Goal: Task Accomplishment & Management: Manage account settings

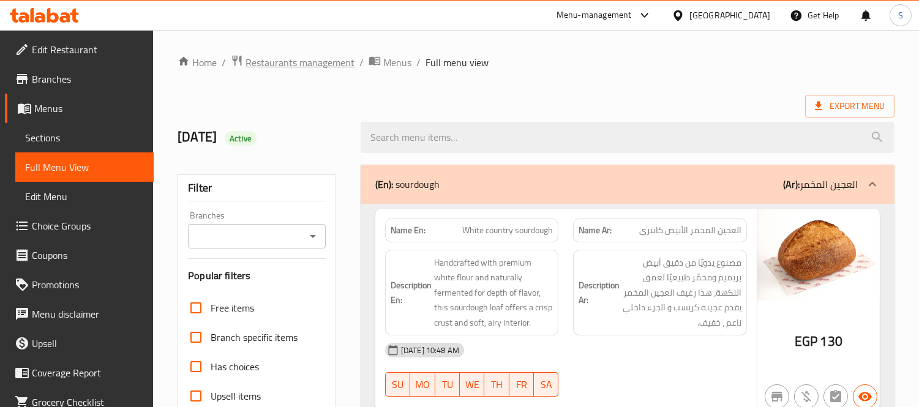
click at [306, 57] on span "Restaurants management" at bounding box center [300, 62] width 109 height 15
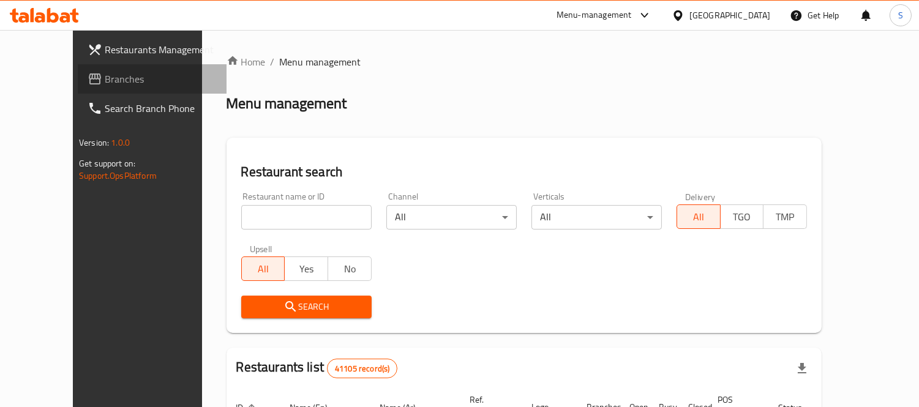
click at [105, 75] on span "Branches" at bounding box center [161, 79] width 112 height 15
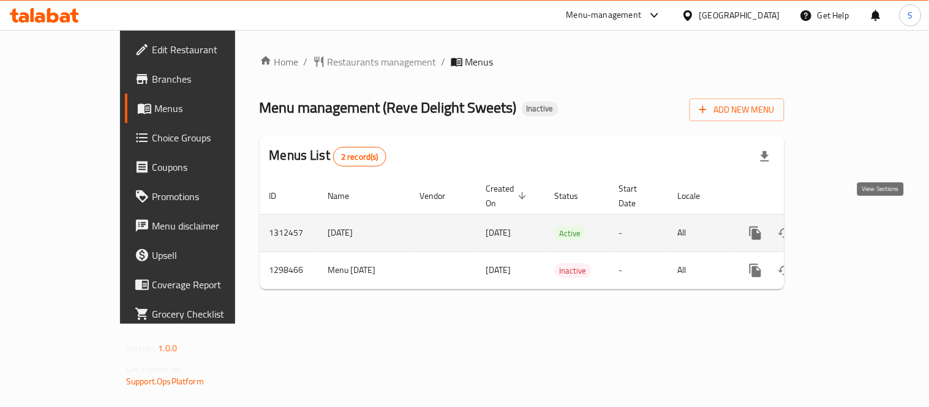
click at [851, 226] on icon "enhanced table" at bounding box center [843, 233] width 15 height 15
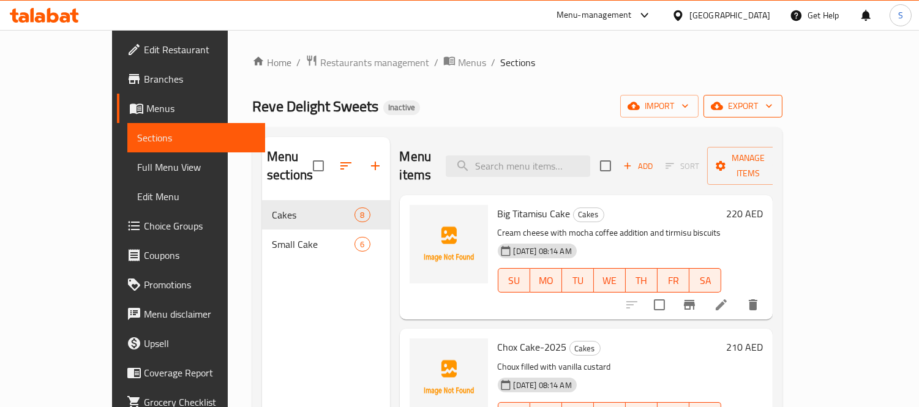
click at [773, 111] on span "export" at bounding box center [742, 106] width 59 height 15
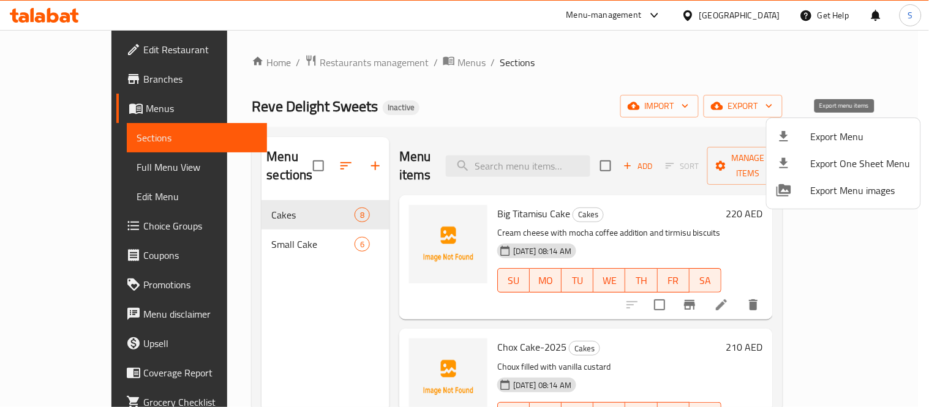
click at [841, 124] on li "Export Menu" at bounding box center [844, 136] width 154 height 27
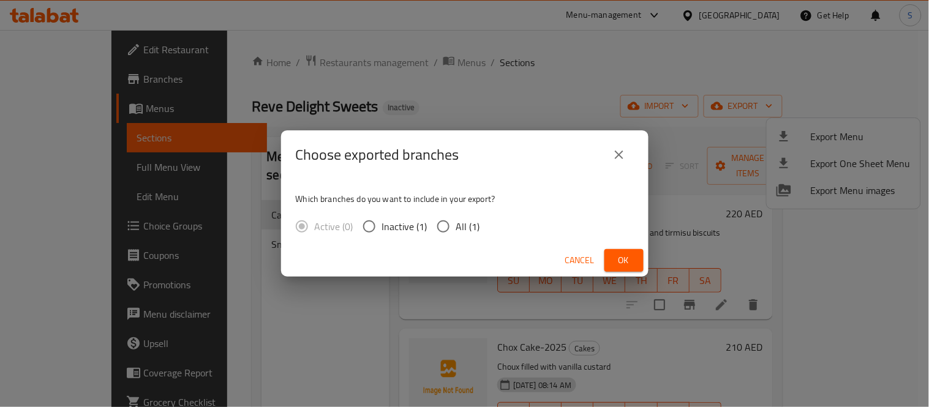
click at [457, 223] on span "All (1)" at bounding box center [468, 226] width 24 height 15
click at [456, 223] on input "All (1)" at bounding box center [443, 227] width 26 height 26
radio input "true"
click at [640, 261] on button "Ok" at bounding box center [623, 260] width 39 height 23
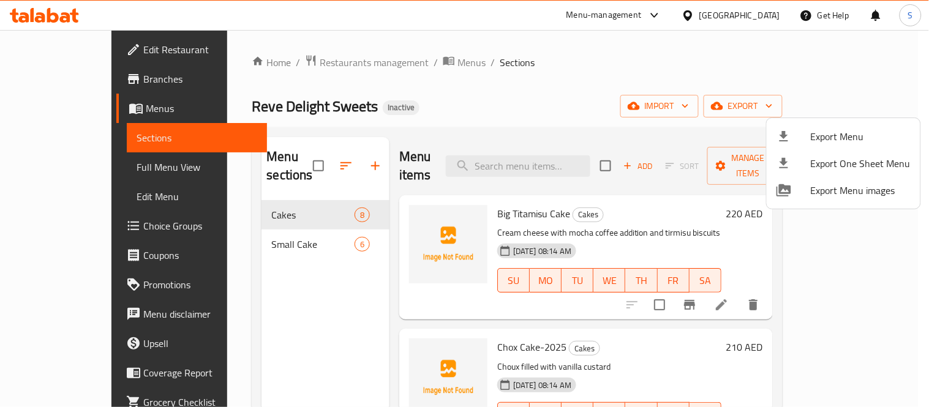
click at [105, 165] on div at bounding box center [464, 203] width 929 height 407
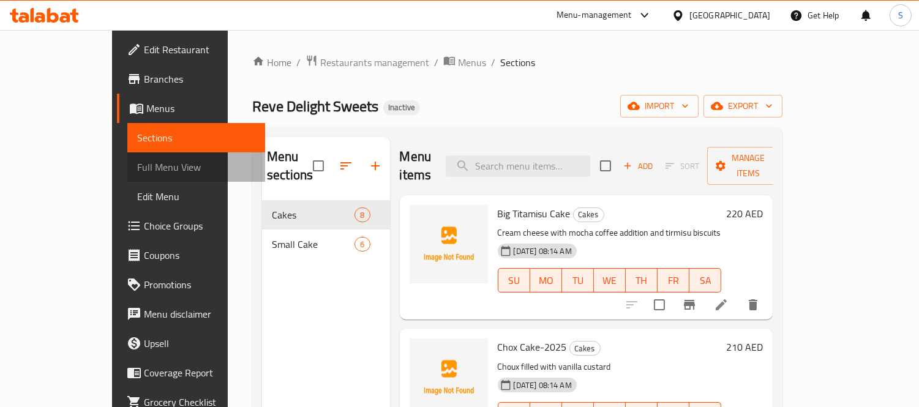
click at [137, 165] on span "Full Menu View" at bounding box center [196, 167] width 119 height 15
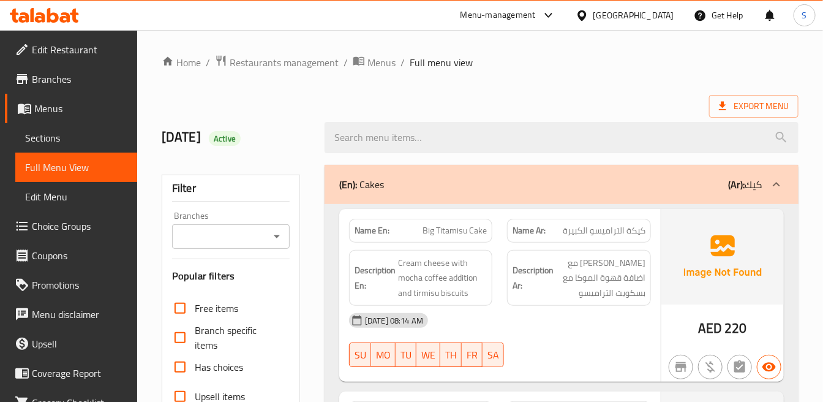
click at [484, 339] on div "SU MO TU WE TH FR SA" at bounding box center [421, 354] width 158 height 39
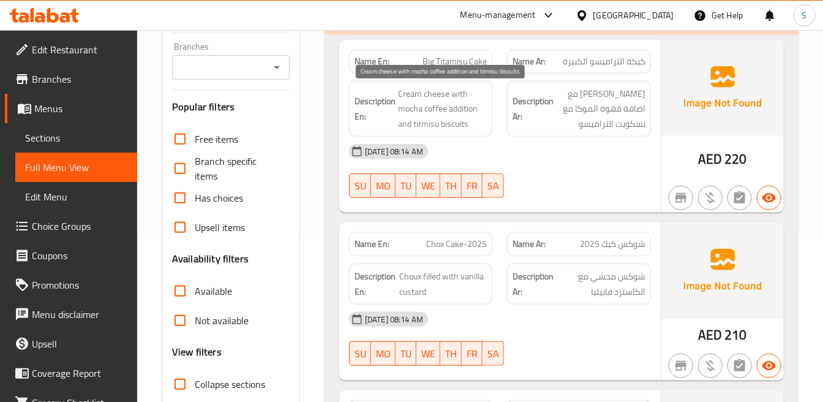
scroll to position [136, 0]
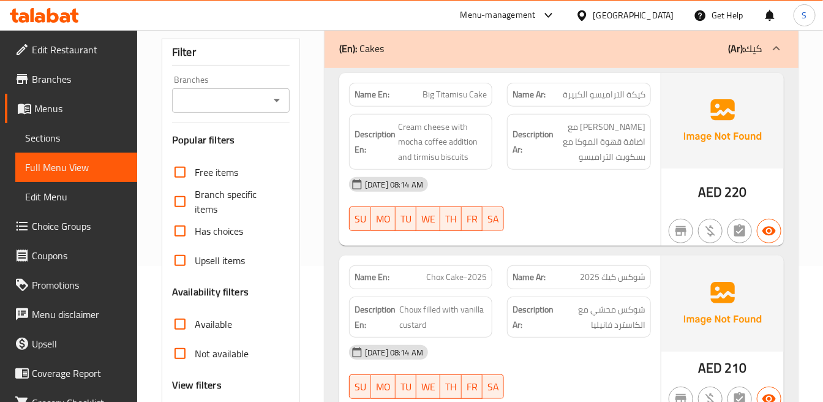
click at [449, 102] on div "Name En: Big Titamisu Cake" at bounding box center [420, 95] width 143 height 24
click at [455, 99] on span "Big Titamisu Cake" at bounding box center [454, 94] width 64 height 13
click at [456, 99] on span "Big Titamisu Cake" at bounding box center [454, 94] width 64 height 13
copy span "Big Titamisu Cake"
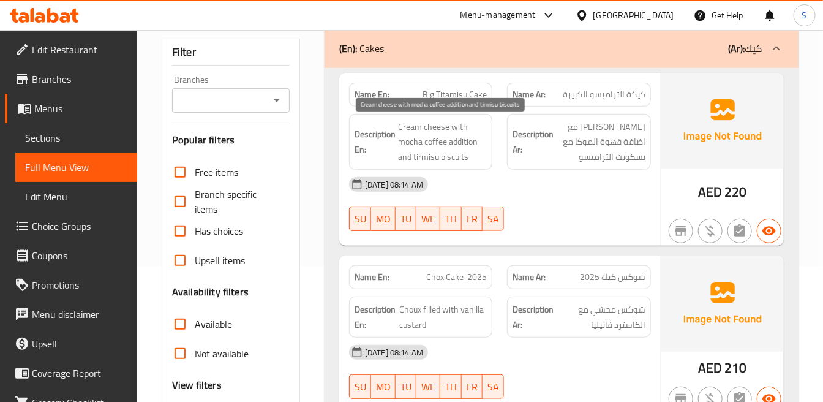
click at [407, 161] on span "Cream cheese with mocha coffee addition and tirmisu biscuits" at bounding box center [442, 141] width 89 height 45
copy span "and"
click at [515, 145] on strong "Description Ar:" at bounding box center [532, 142] width 41 height 30
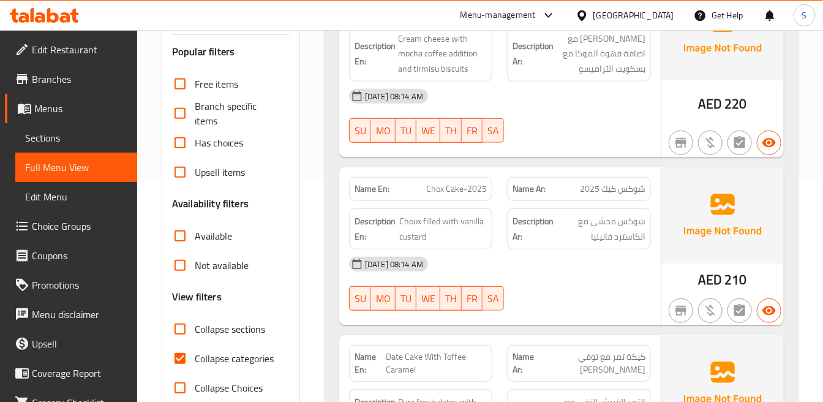
scroll to position [272, 0]
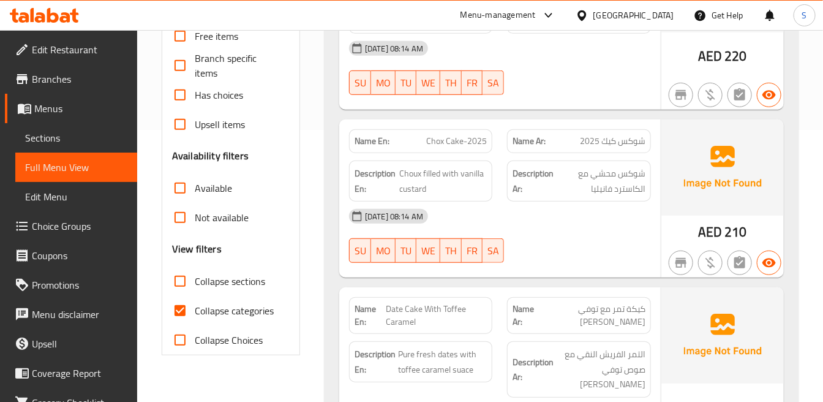
click at [590, 107] on div "Name En: Big Titamisu Cake Name Ar: كيكة التراميسو الكبيرة Description En: Crea…" at bounding box center [499, 23] width 321 height 173
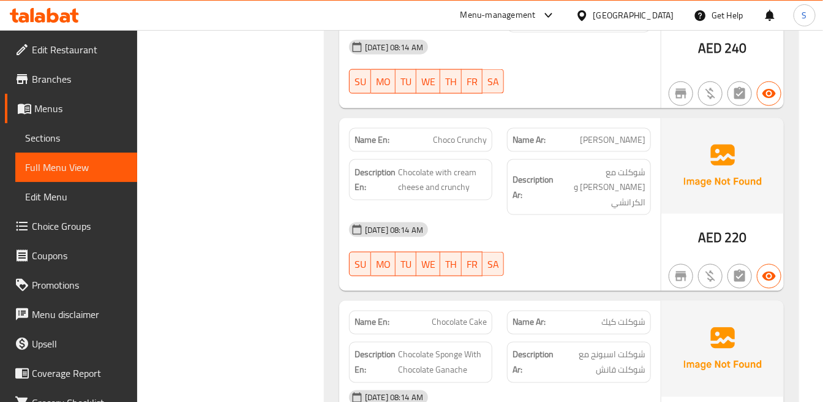
scroll to position [680, 0]
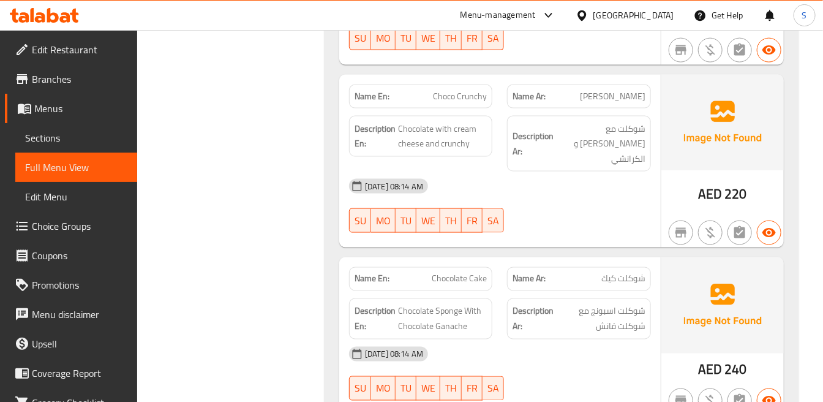
click at [528, 171] on div "[DATE] 08:14 AM" at bounding box center [500, 185] width 317 height 29
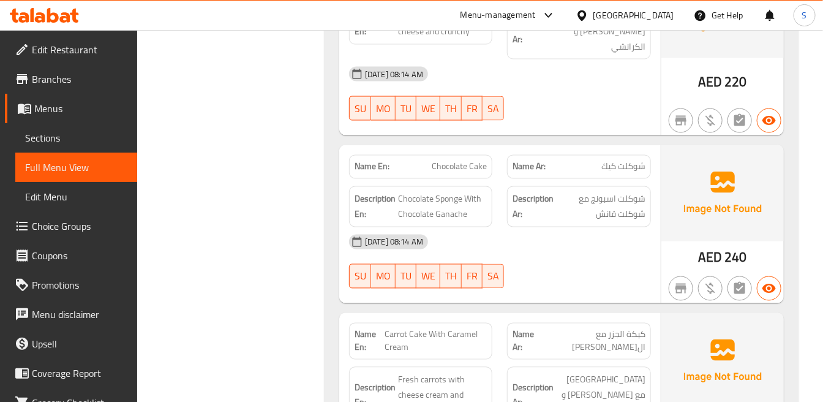
scroll to position [816, 0]
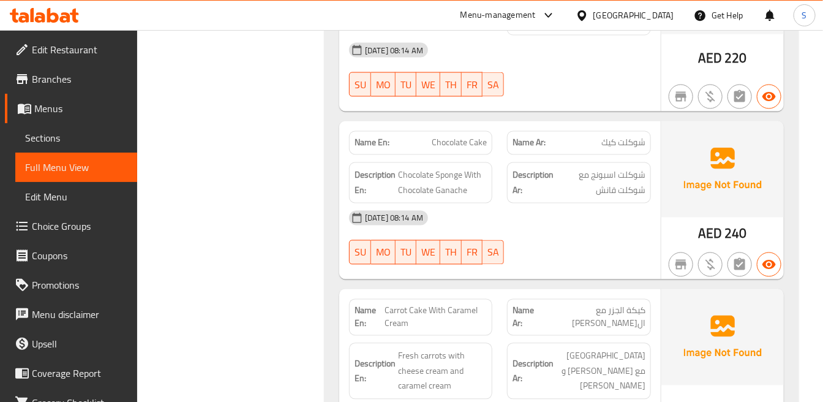
click at [534, 131] on div "Name Ar: شوكلت كيك" at bounding box center [578, 143] width 143 height 24
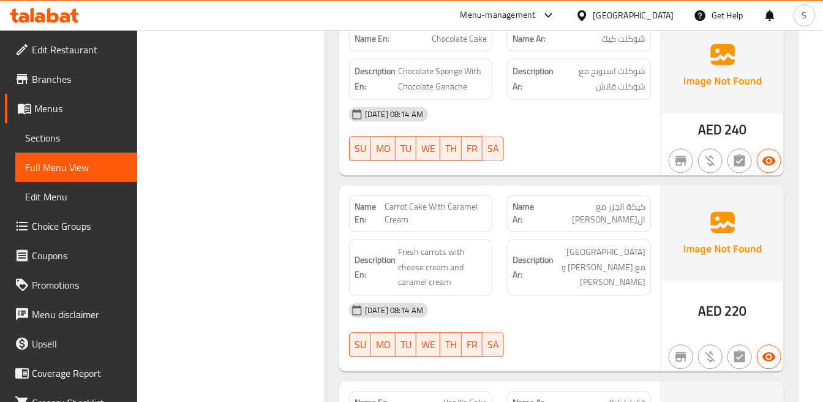
scroll to position [952, 0]
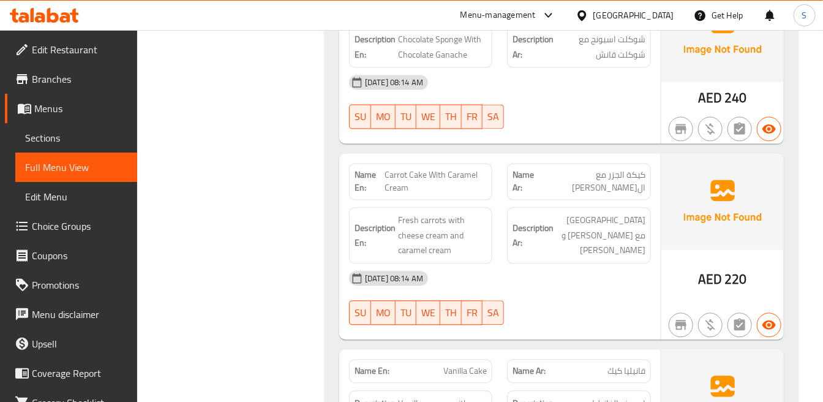
click at [533, 225] on div "Description Ar: [GEOGRAPHIC_DATA] مع [PERSON_NAME] و [PERSON_NAME]" at bounding box center [579, 235] width 158 height 71
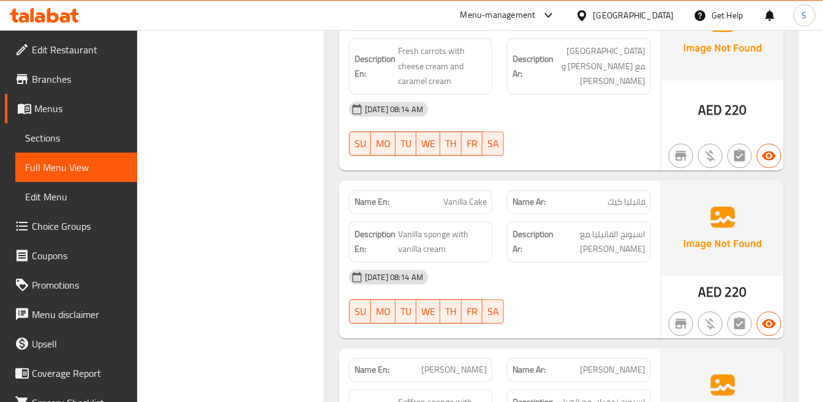
scroll to position [1156, 0]
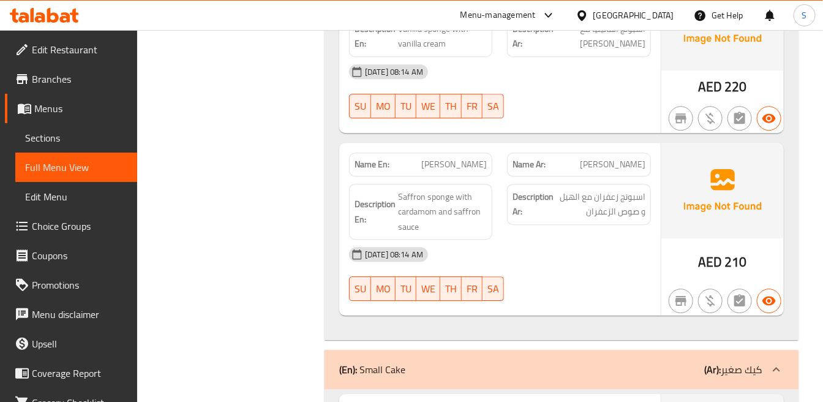
scroll to position [1360, 0]
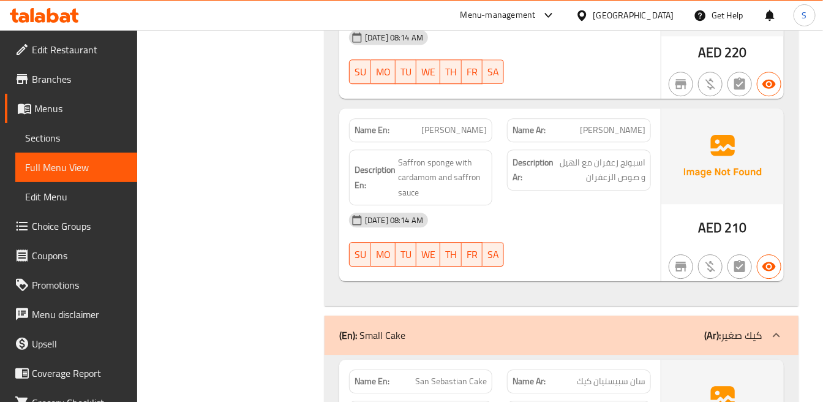
click at [531, 155] on strong "Description Ar:" at bounding box center [532, 170] width 41 height 30
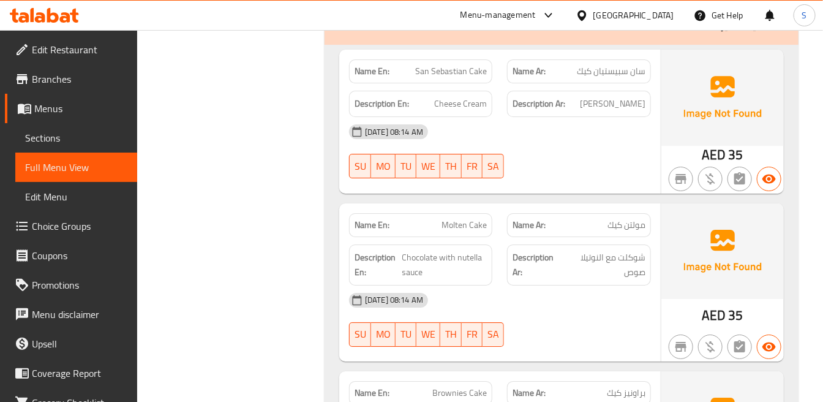
scroll to position [1700, 0]
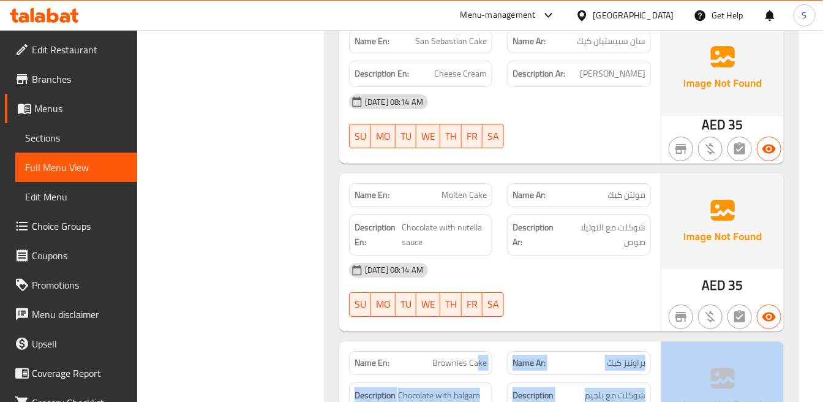
drag, startPoint x: 516, startPoint y: 436, endPoint x: 544, endPoint y: 436, distance: 27.6
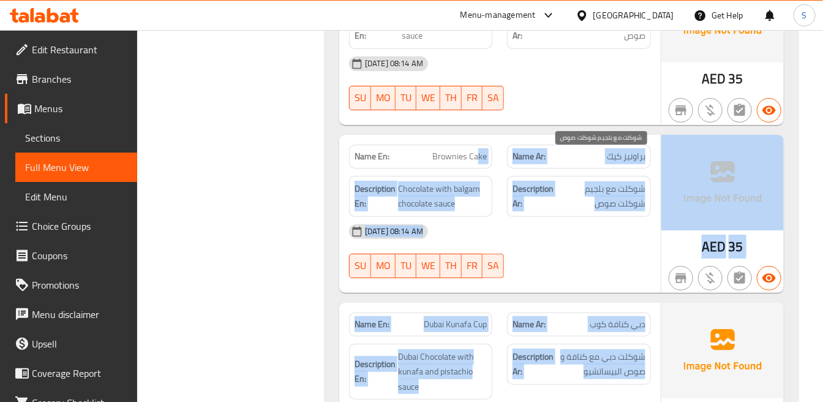
click at [623, 181] on span "شوكلت مع بلجيم شوكلت صوص" at bounding box center [601, 196] width 89 height 30
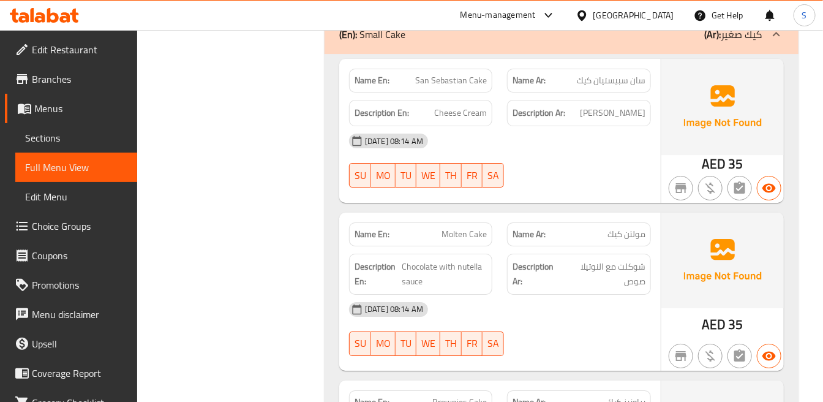
scroll to position [1703, 0]
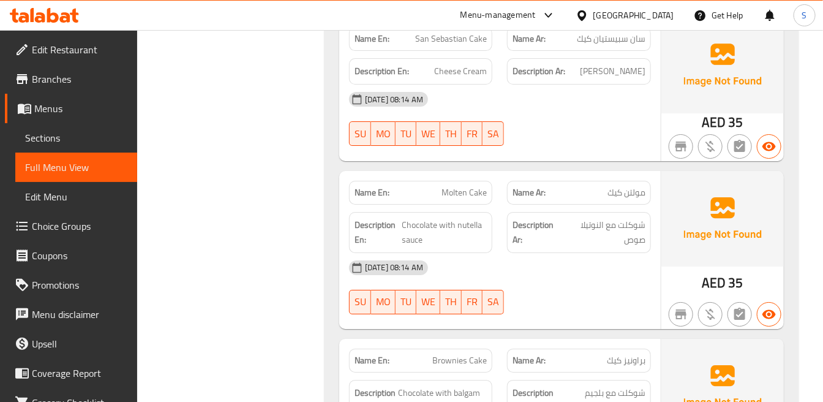
click at [481, 186] on span "Molten Cake" at bounding box center [463, 192] width 45 height 13
copy span "Molten Cake"
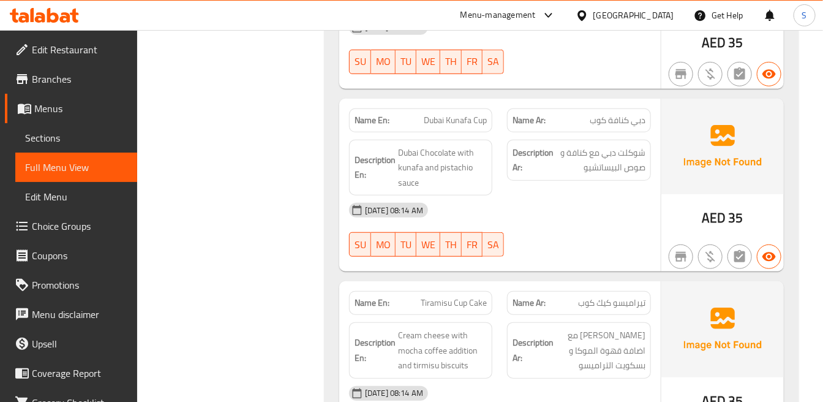
scroll to position [2178, 0]
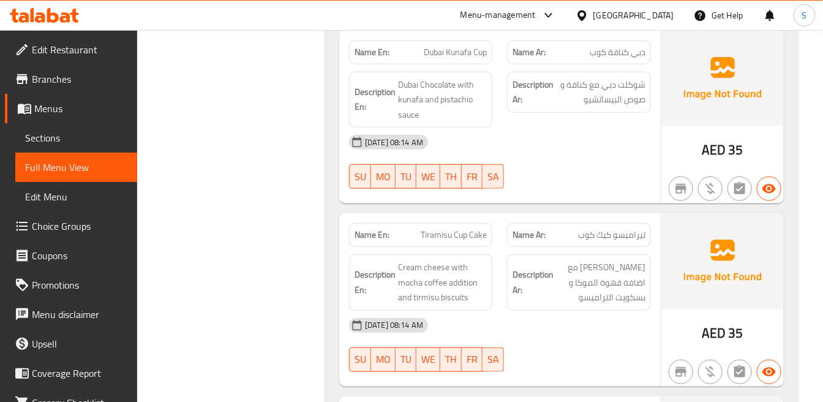
click at [467, 228] on span "Tiramisu Cup Cake" at bounding box center [454, 234] width 66 height 13
click at [466, 228] on span "Tiramisu Cup Cake" at bounding box center [454, 234] width 66 height 13
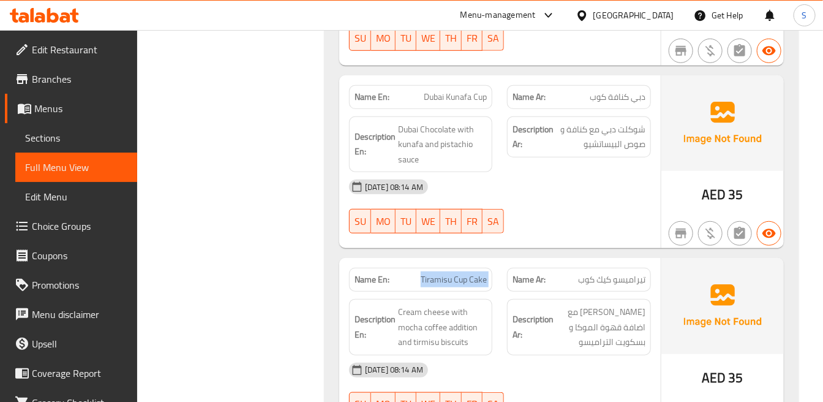
scroll to position [2110, 0]
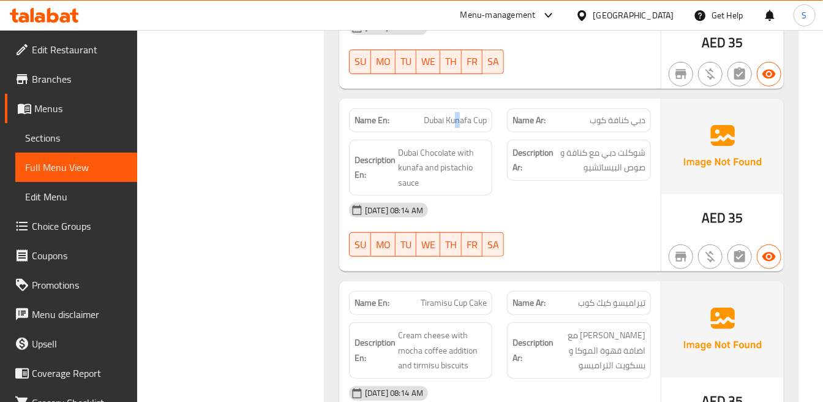
click at [457, 114] on span "Dubai Kunafa Cup" at bounding box center [455, 120] width 63 height 13
click at [456, 114] on span "Dubai Kunafa Cup" at bounding box center [455, 120] width 63 height 13
click at [455, 114] on span "Dubai Kunafa Cup" at bounding box center [455, 120] width 63 height 13
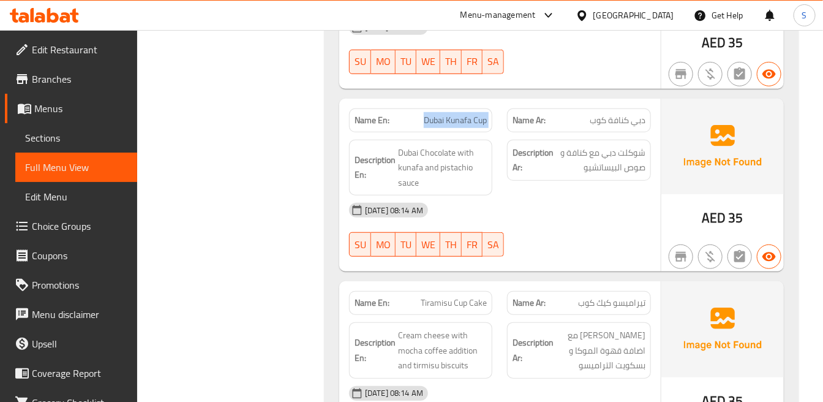
click at [455, 114] on span "Dubai Kunafa Cup" at bounding box center [455, 120] width 63 height 13
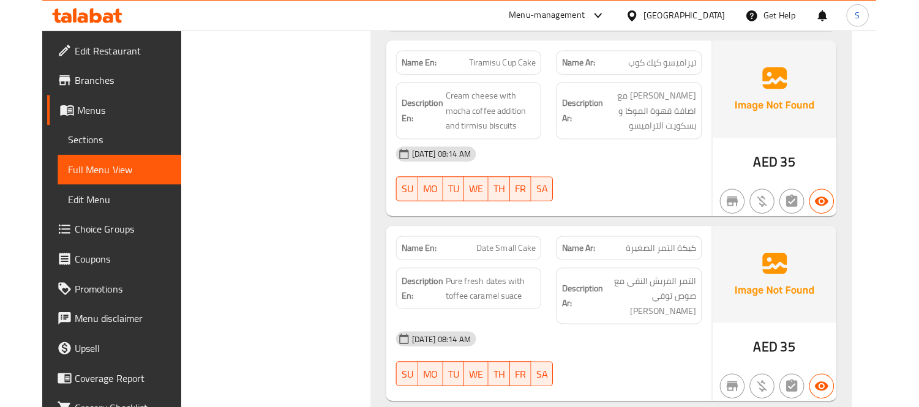
scroll to position [2230, 0]
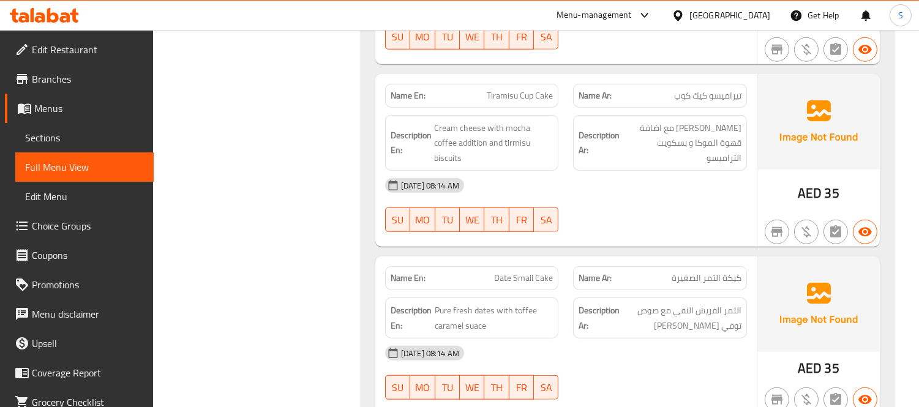
click at [69, 133] on span "Sections" at bounding box center [84, 137] width 119 height 15
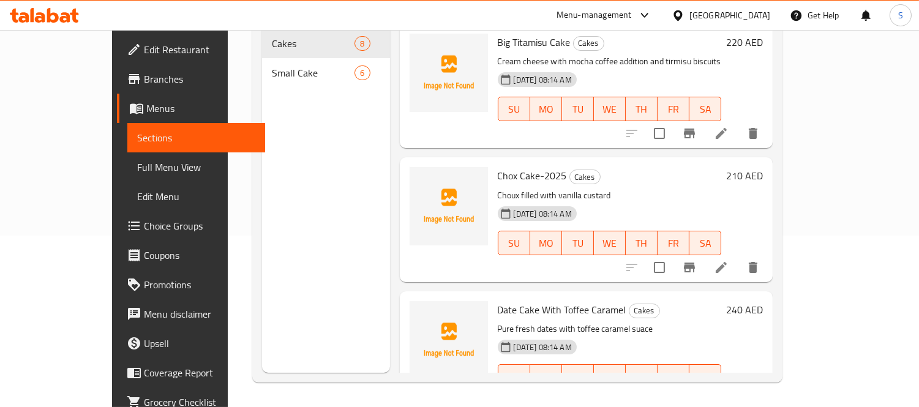
scroll to position [171, 0]
click at [639, 127] on div "Big Titamisu Cake Cakes Cream cheese with mocha coffee addition and tirmisu bis…" at bounding box center [586, 86] width 373 height 124
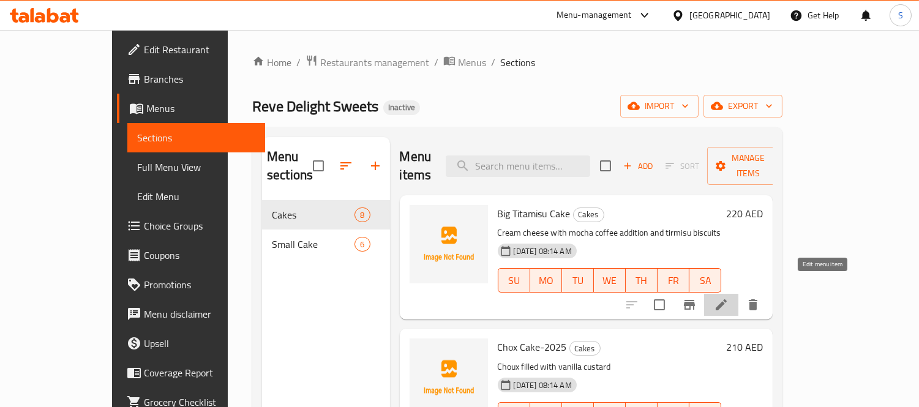
click at [727, 299] on icon at bounding box center [721, 304] width 11 height 11
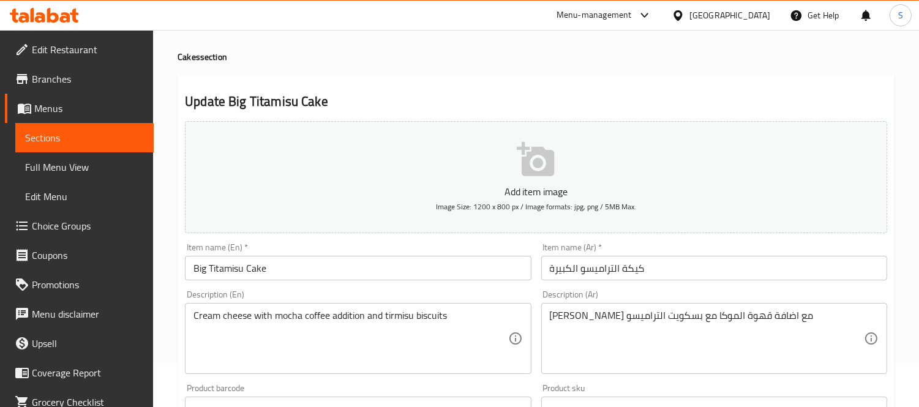
scroll to position [68, 0]
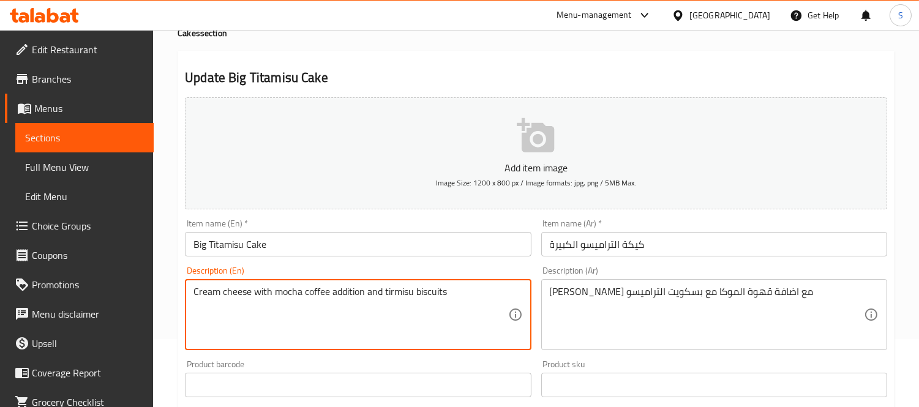
click at [375, 295] on textarea "Cream cheese with mocha coffee addition and tirmisu biscuits" at bounding box center [350, 315] width 314 height 58
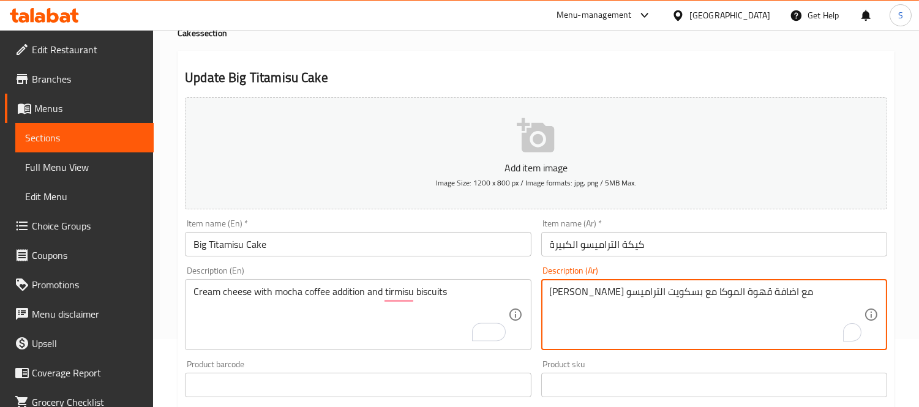
click at [635, 296] on textarea "[PERSON_NAME] مع اضافة قهوة الموكا مع بسكويت التراميسو" at bounding box center [707, 315] width 314 height 58
type textarea "[PERSON_NAME] مع اضافة قهوة الموكا و بسكويت التراميسو"
click at [493, 241] on input "Big Titamisu Cake" at bounding box center [358, 244] width 346 height 24
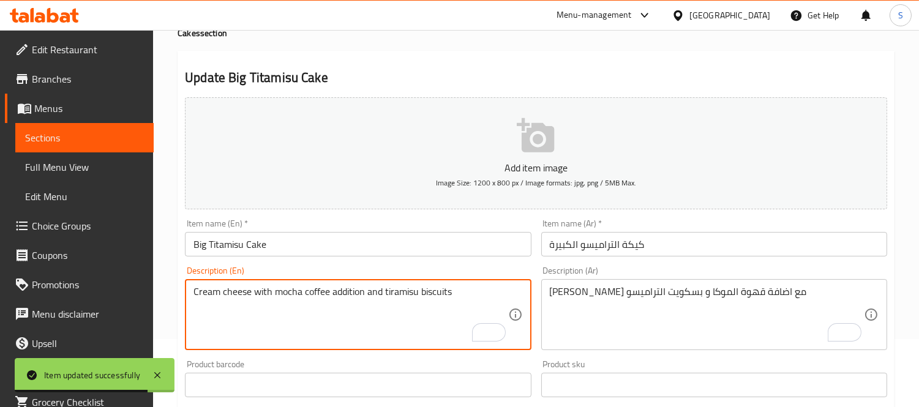
type textarea "Cream cheese with mocha coffee addition and tiramisu biscuits"
click at [400, 284] on div "Cream cheese with mocha coffee addition and tiramisu biscuits Description (En)" at bounding box center [358, 314] width 346 height 71
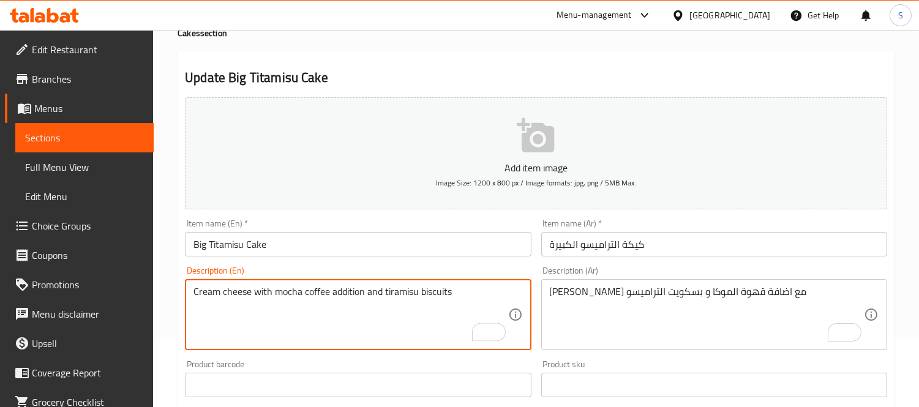
click at [407, 298] on textarea "Cream cheese with mocha coffee addition and tiramisu biscuits" at bounding box center [350, 315] width 314 height 58
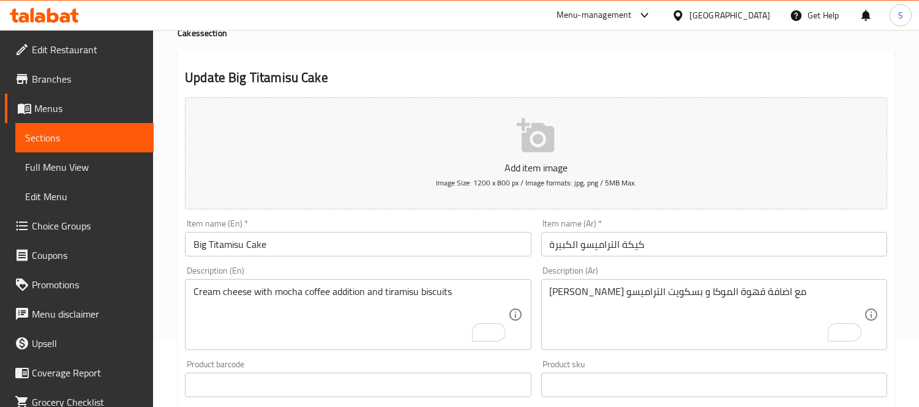
click at [323, 266] on div "Description (En) Cream cheese with mocha coffee addition and tiramisu biscuits …" at bounding box center [358, 308] width 346 height 84
click at [329, 257] on div "Item name (En)   * Big Titamisu Cake Item name (En) *" at bounding box center [358, 237] width 356 height 47
click at [283, 237] on input "Big Titamisu Cake" at bounding box center [358, 244] width 346 height 24
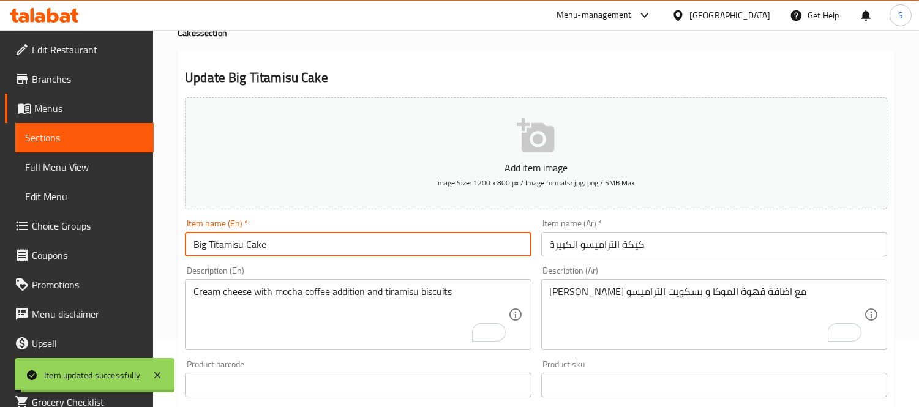
click at [91, 135] on span "Sections" at bounding box center [84, 137] width 119 height 15
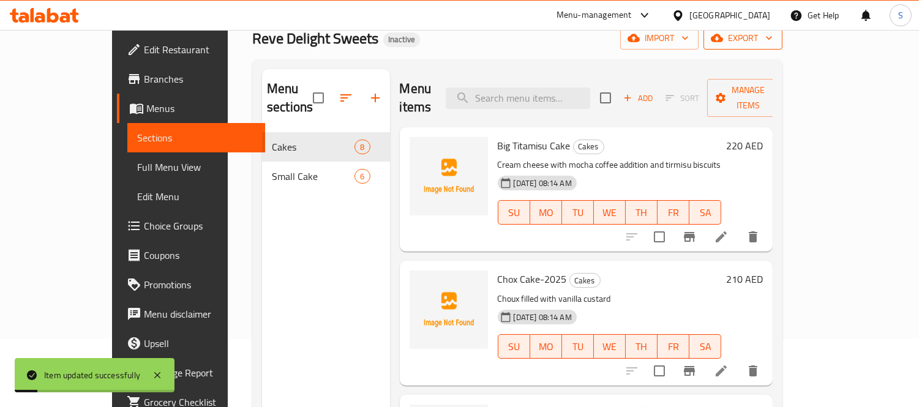
click at [773, 37] on span "export" at bounding box center [742, 38] width 59 height 15
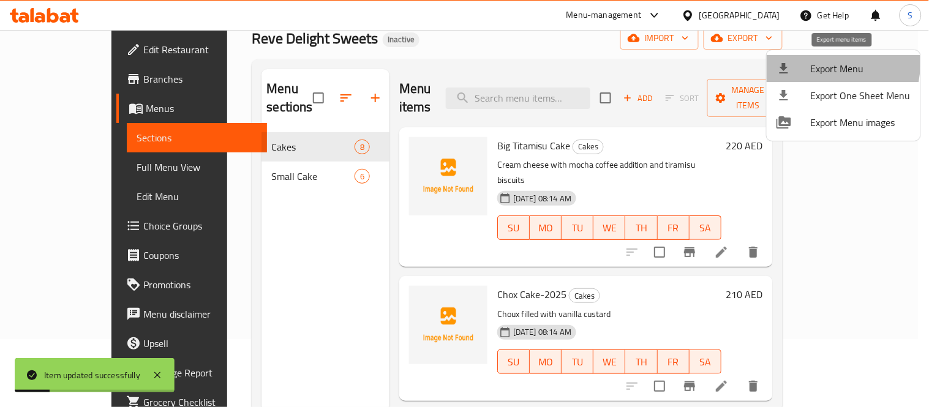
click at [800, 60] on li "Export Menu" at bounding box center [844, 68] width 154 height 27
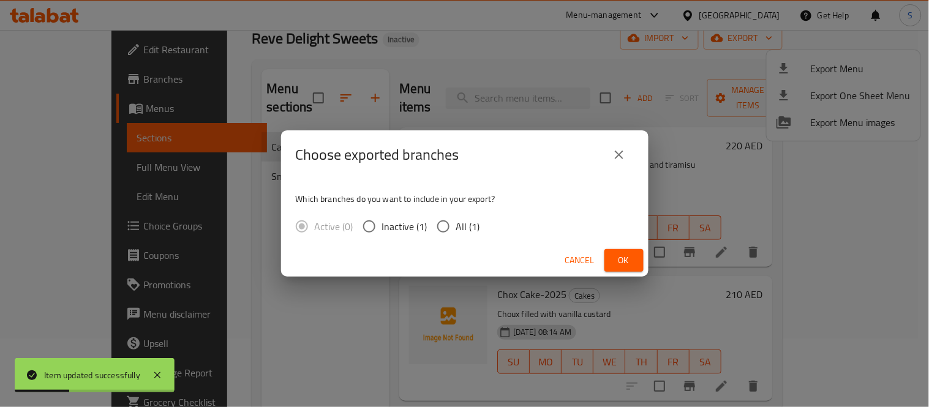
click at [456, 223] on span "All (1)" at bounding box center [468, 226] width 24 height 15
click at [455, 223] on input "All (1)" at bounding box center [443, 227] width 26 height 26
radio input "true"
click at [626, 261] on span "Ok" at bounding box center [624, 260] width 20 height 15
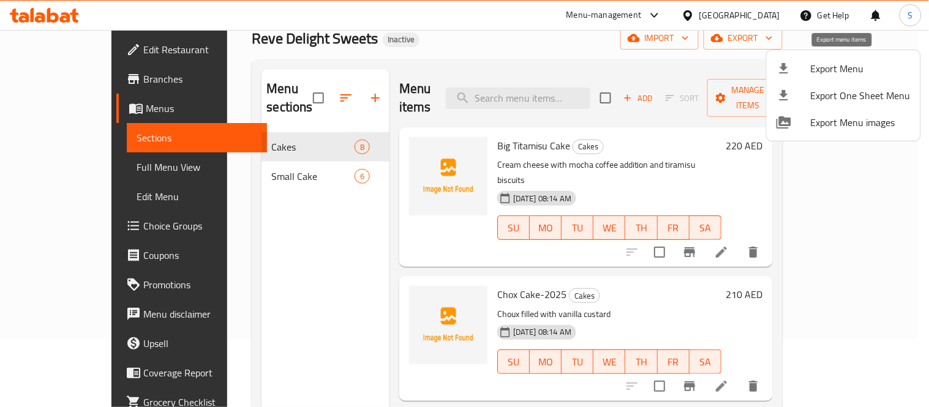
click at [818, 61] on span "Export Menu" at bounding box center [861, 68] width 100 height 15
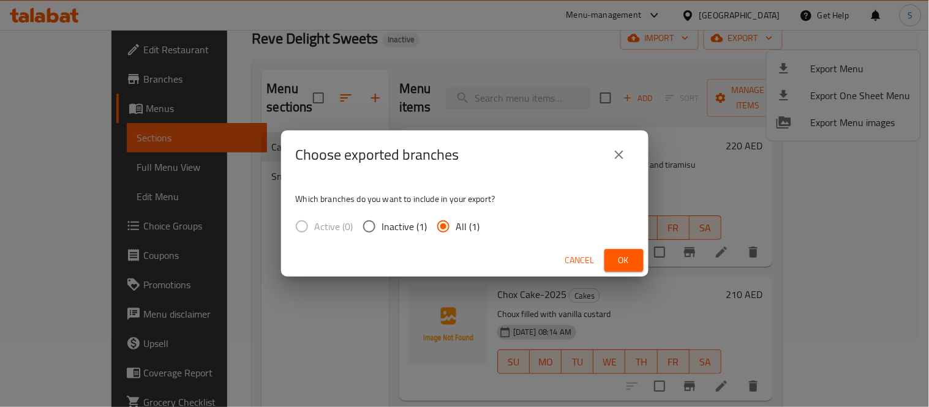
click at [627, 257] on span "Ok" at bounding box center [624, 260] width 20 height 15
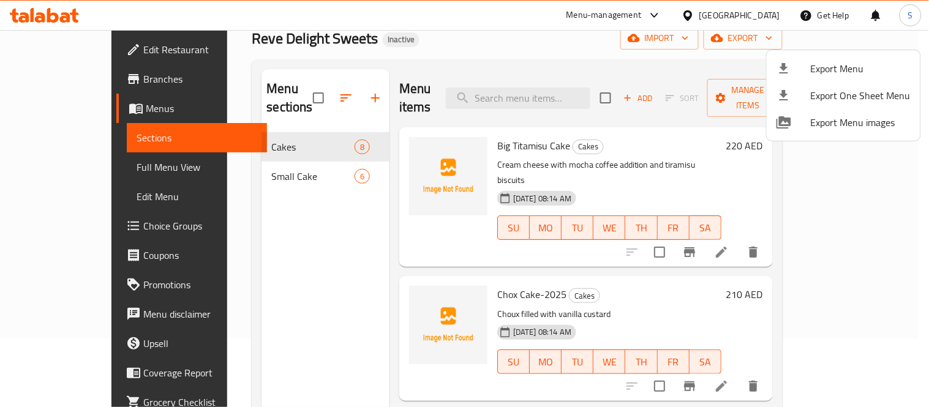
click at [92, 54] on div at bounding box center [464, 203] width 929 height 407
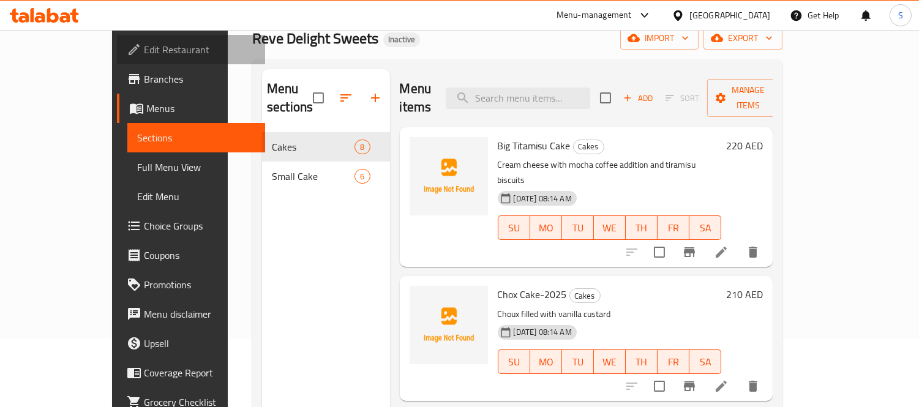
click at [144, 47] on span "Edit Restaurant" at bounding box center [200, 49] width 112 height 15
